Goal: Task Accomplishment & Management: Complete application form

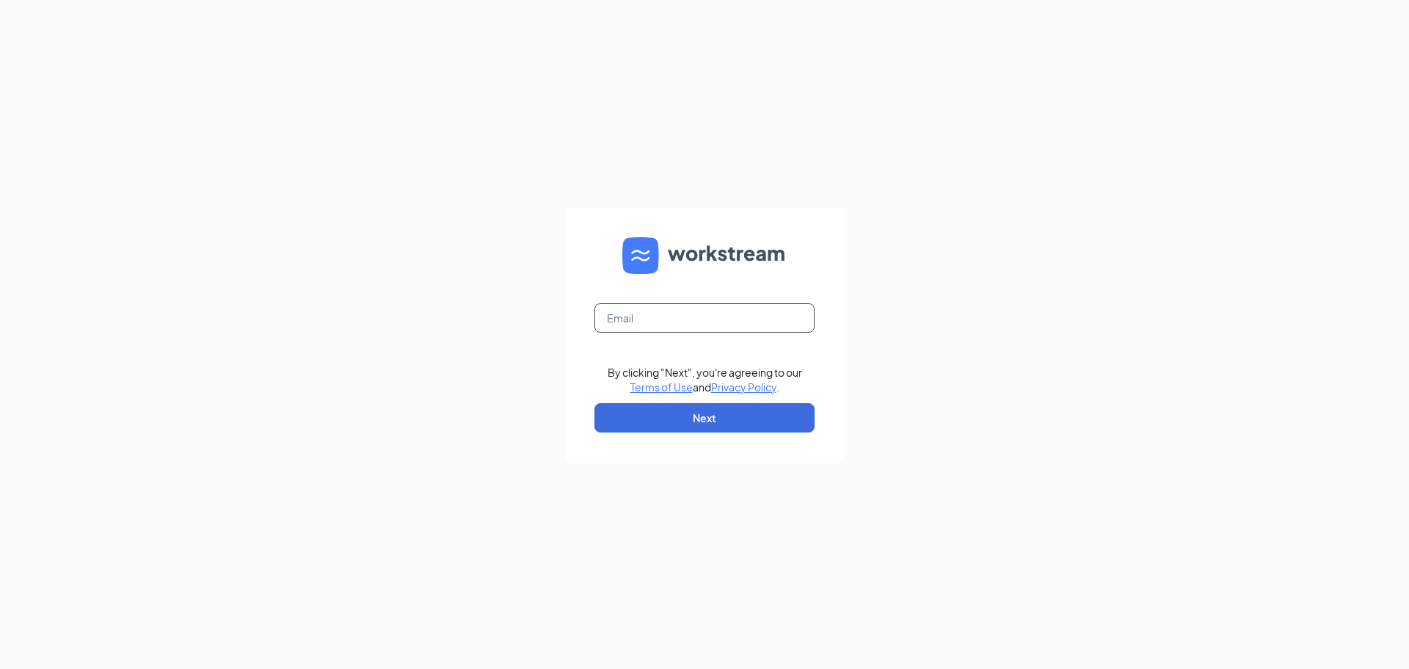
click at [676, 322] on input "text" at bounding box center [704, 317] width 220 height 29
type input "[EMAIL_ADDRESS][DOMAIN_NAME]"
click at [687, 417] on button "Next" at bounding box center [704, 417] width 220 height 29
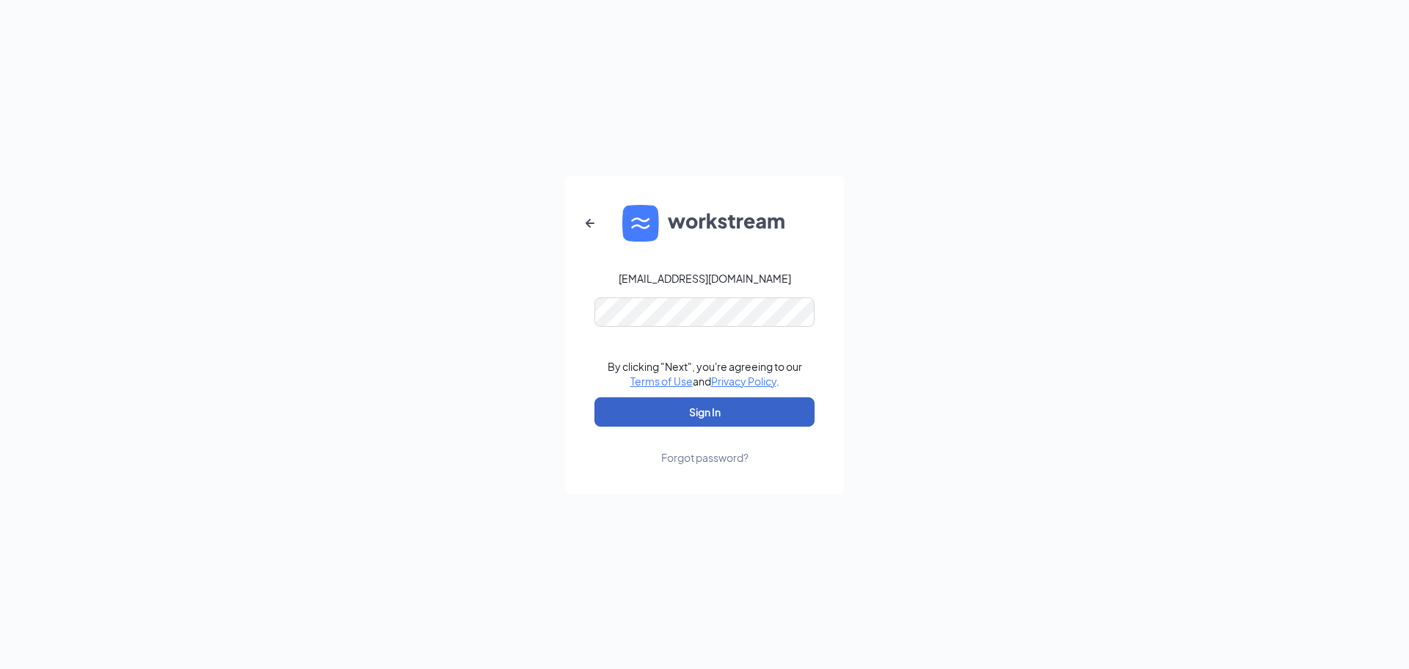
click at [684, 404] on button "Sign In" at bounding box center [704, 411] width 220 height 29
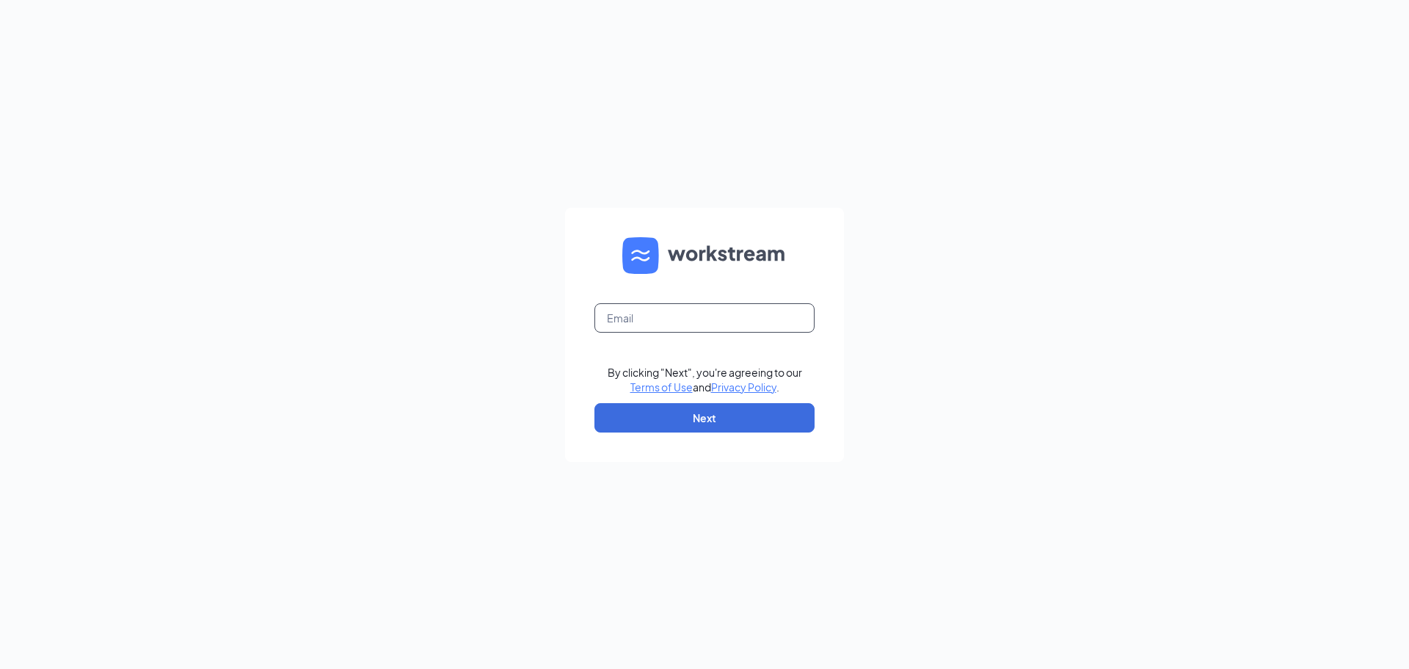
click at [667, 313] on input "text" at bounding box center [704, 317] width 220 height 29
type input "[EMAIL_ADDRESS][DOMAIN_NAME]"
click at [678, 414] on button "Next" at bounding box center [704, 417] width 220 height 29
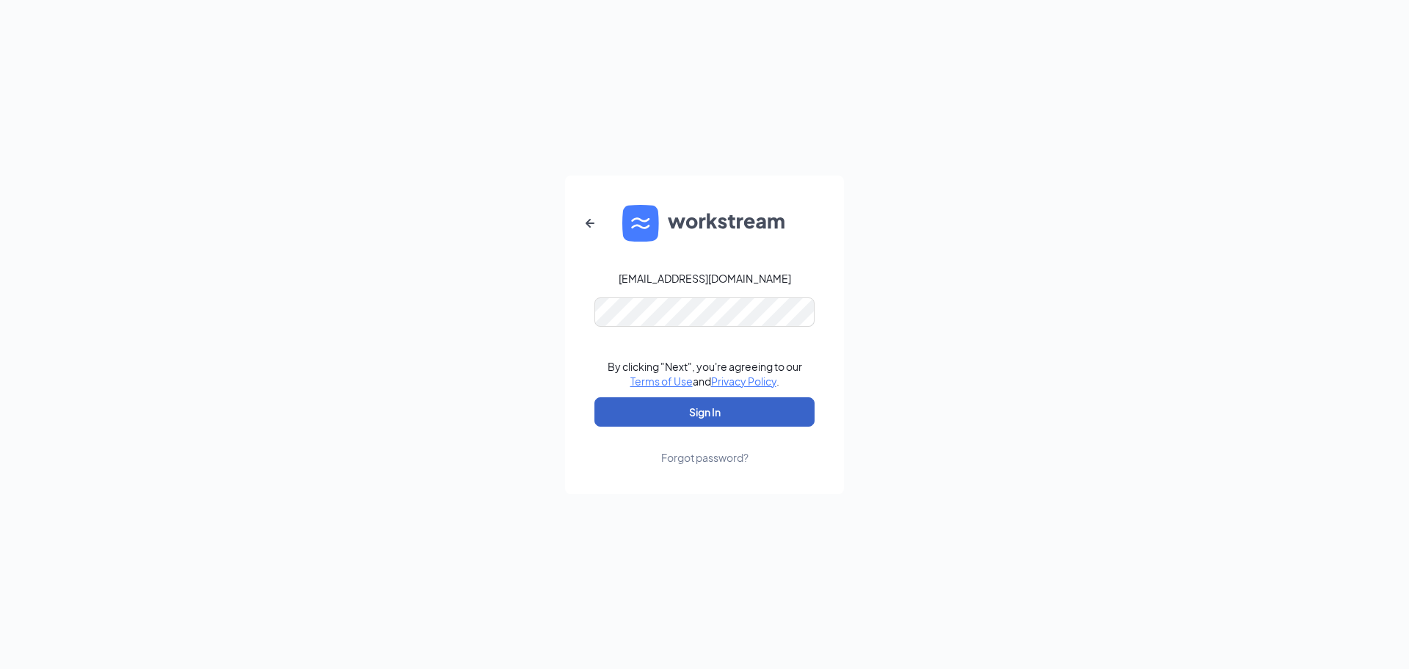
click at [749, 424] on button "Sign In" at bounding box center [704, 411] width 220 height 29
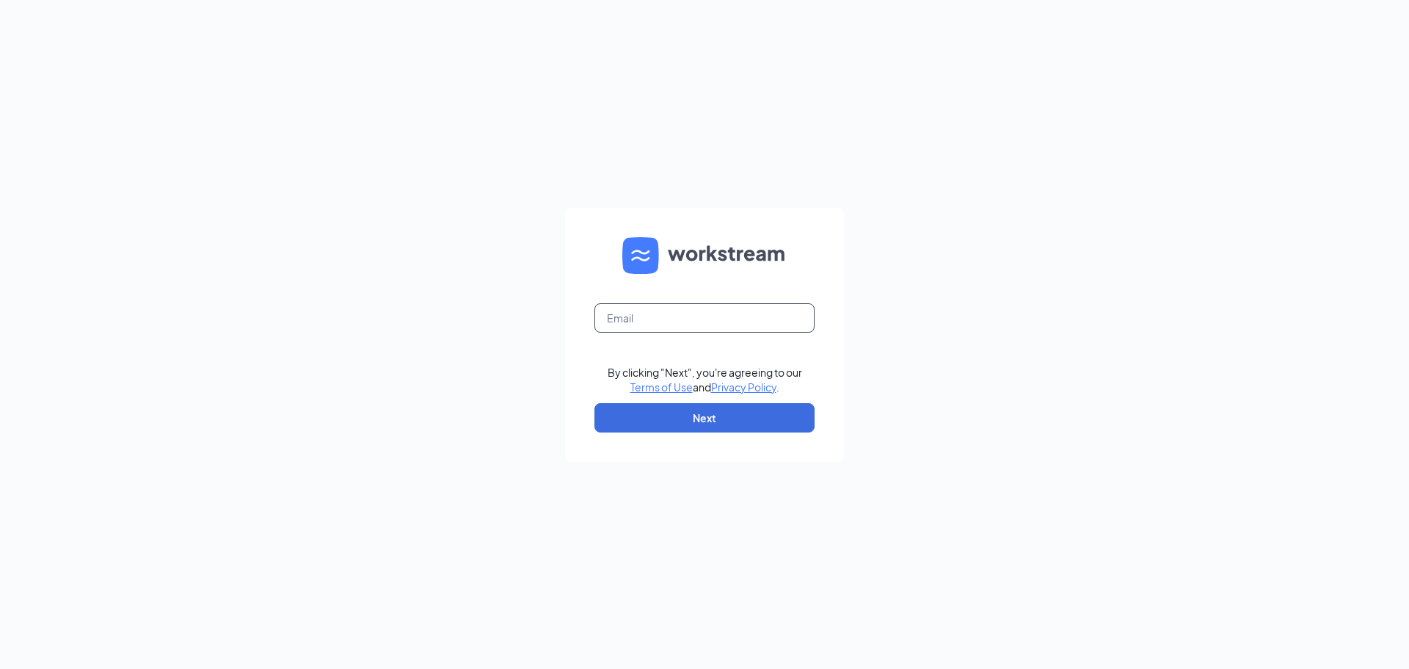
click at [768, 327] on input "text" at bounding box center [704, 317] width 220 height 29
type input "[EMAIL_ADDRESS][DOMAIN_NAME]"
click at [708, 415] on button "Next" at bounding box center [704, 417] width 220 height 29
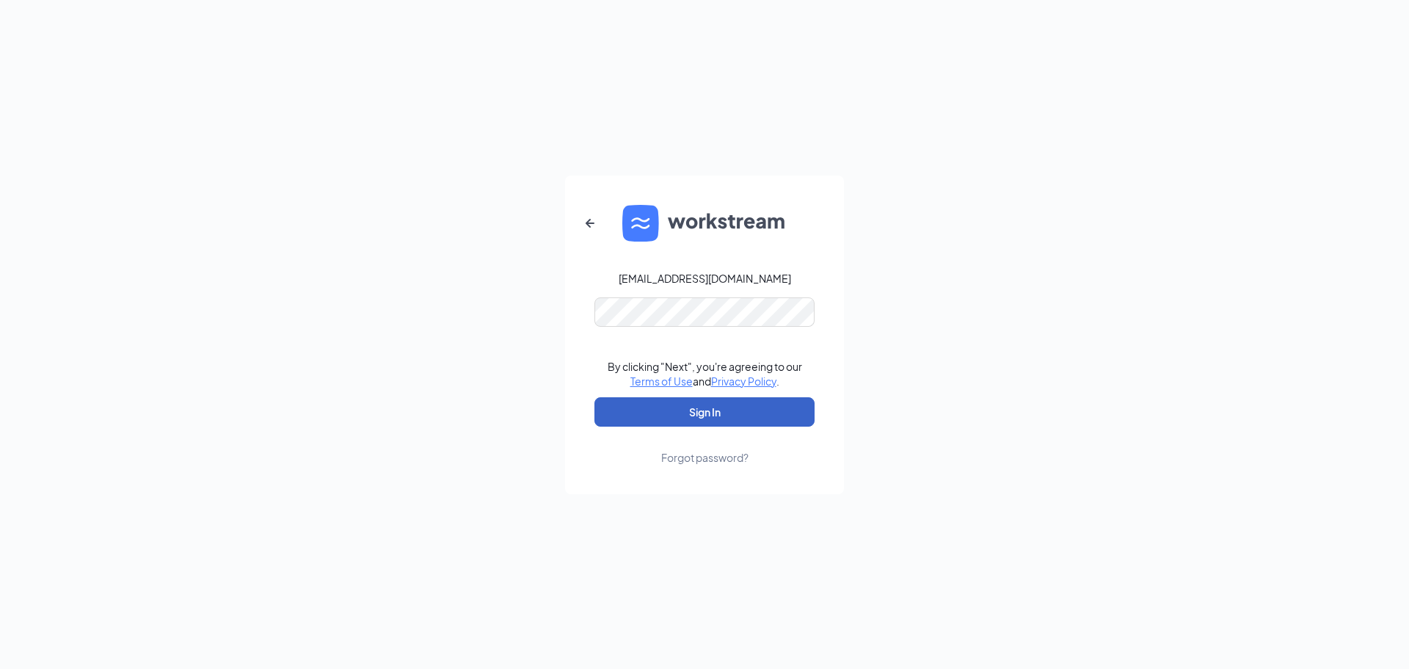
click at [738, 421] on button "Sign In" at bounding box center [704, 411] width 220 height 29
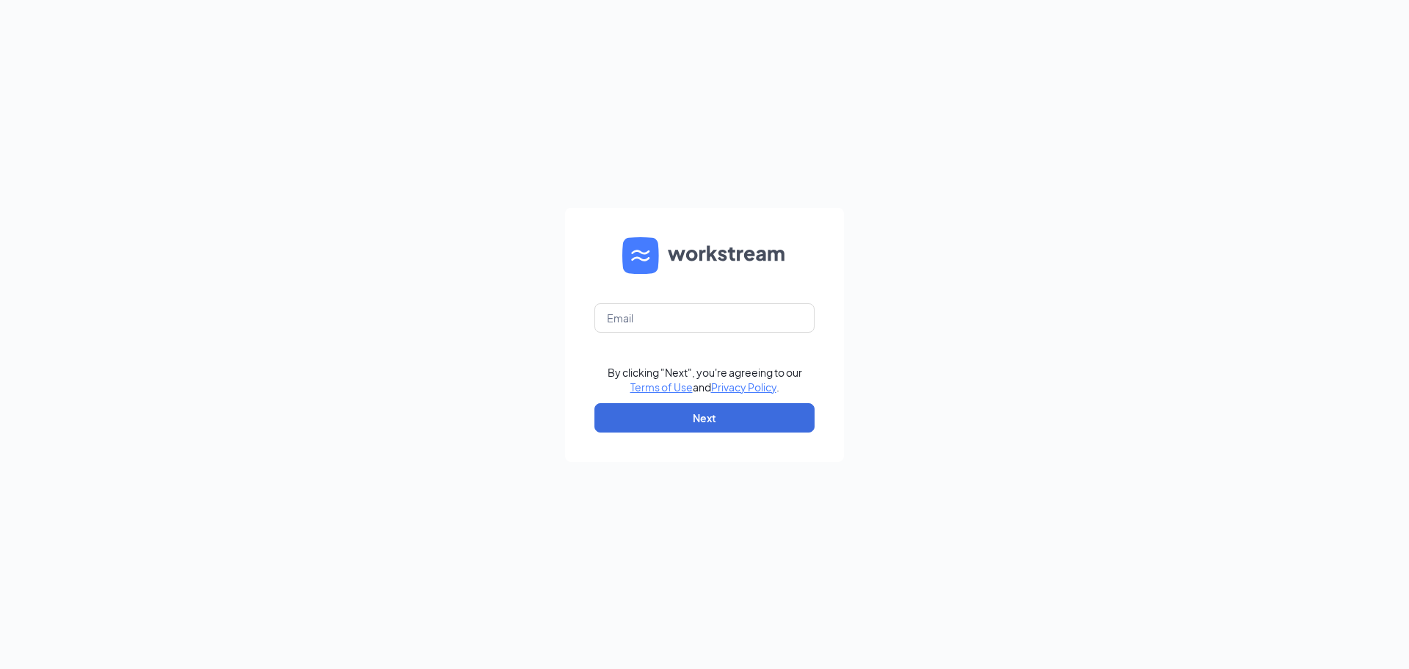
click at [1105, 205] on div "By clicking "Next", you're agreeing to our Terms of Use and Privacy Policy . Ne…" at bounding box center [704, 334] width 1409 height 669
